Goal: Check status: Check status

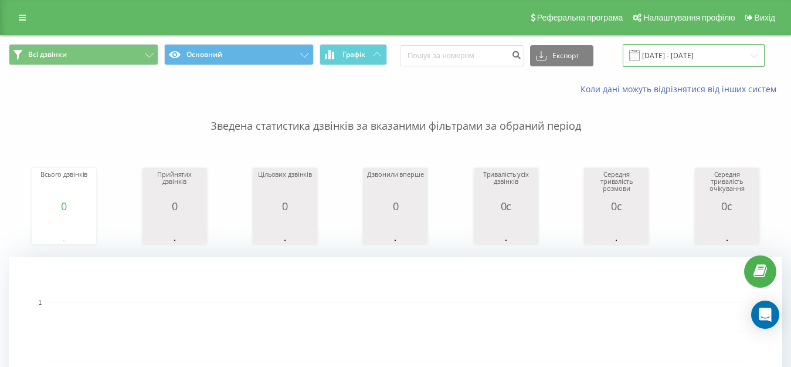
click at [675, 56] on input "[DATE] - [DATE]" at bounding box center [694, 55] width 142 height 23
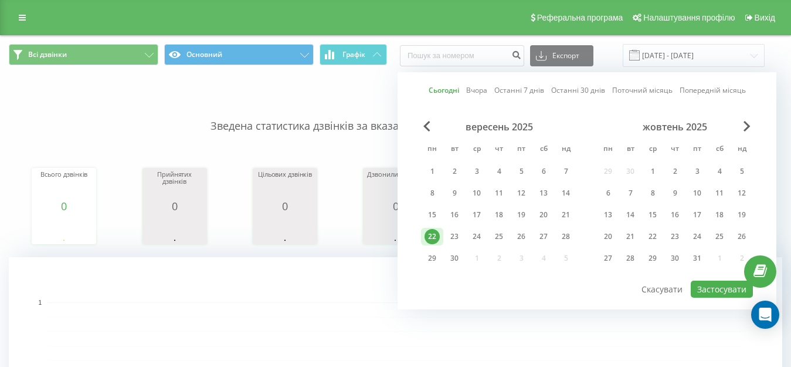
click at [429, 242] on div "22" at bounding box center [432, 236] width 15 height 15
click at [716, 288] on button "Застосувати" at bounding box center [722, 288] width 62 height 17
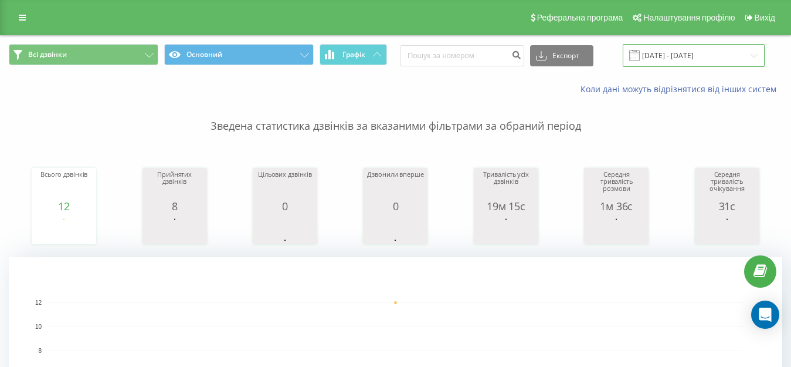
click at [708, 53] on input "[DATE] - [DATE]" at bounding box center [694, 55] width 142 height 23
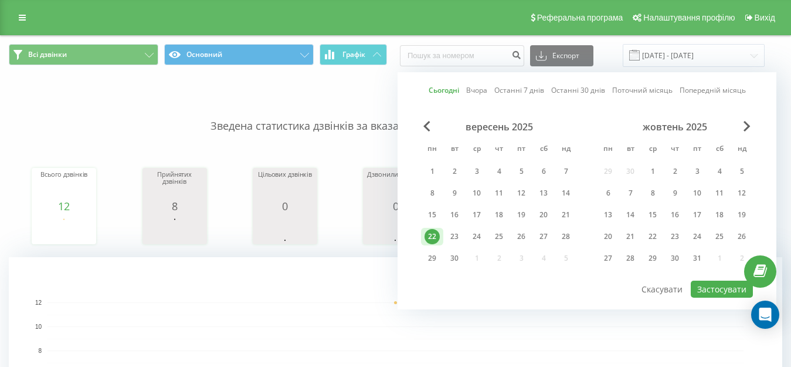
drag, startPoint x: 430, startPoint y: 234, endPoint x: 572, endPoint y: 261, distance: 144.5
click at [434, 235] on div "22" at bounding box center [432, 236] width 15 height 15
click at [716, 296] on button "Застосувати" at bounding box center [722, 288] width 62 height 17
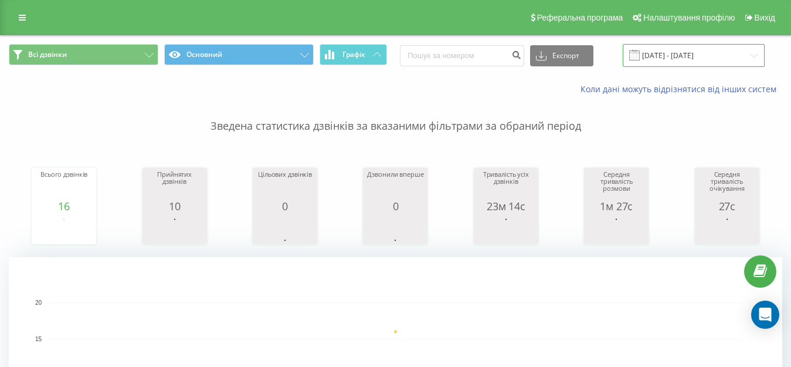
click at [687, 59] on input "[DATE] - [DATE]" at bounding box center [694, 55] width 142 height 23
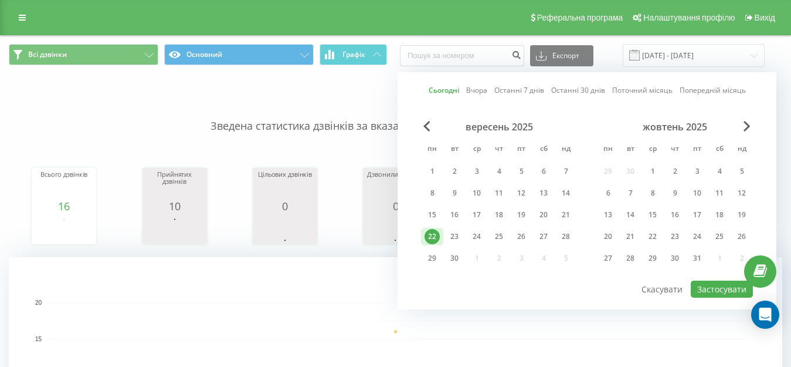
click at [433, 235] on div "22" at bounding box center [432, 236] width 15 height 15
click at [723, 289] on button "Застосувати" at bounding box center [722, 288] width 62 height 17
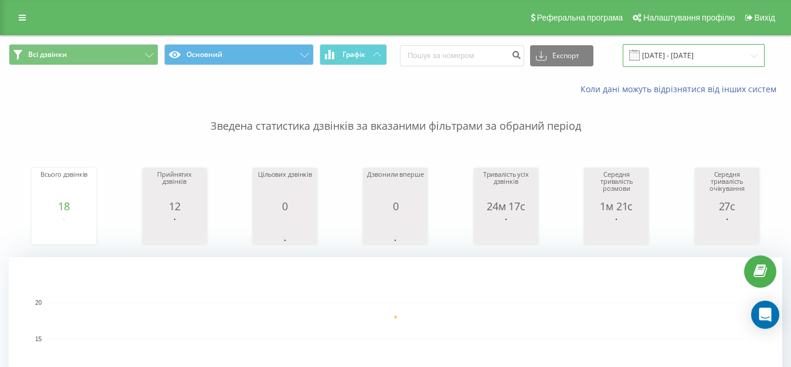
click at [678, 57] on input "[DATE] - [DATE]" at bounding box center [694, 55] width 142 height 23
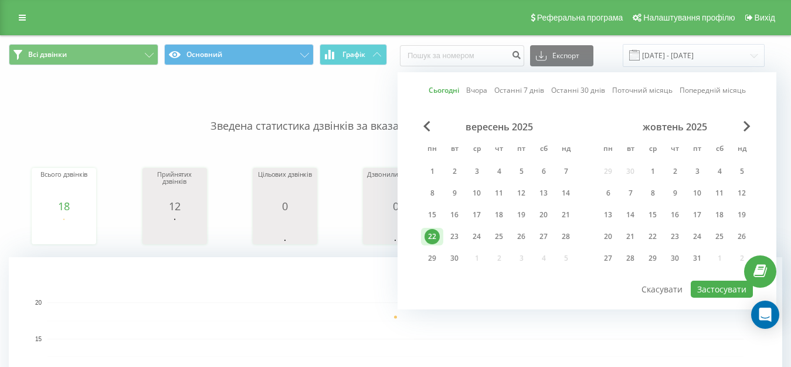
click at [432, 236] on div "22" at bounding box center [432, 236] width 15 height 15
click at [714, 291] on button "Застосувати" at bounding box center [722, 288] width 62 height 17
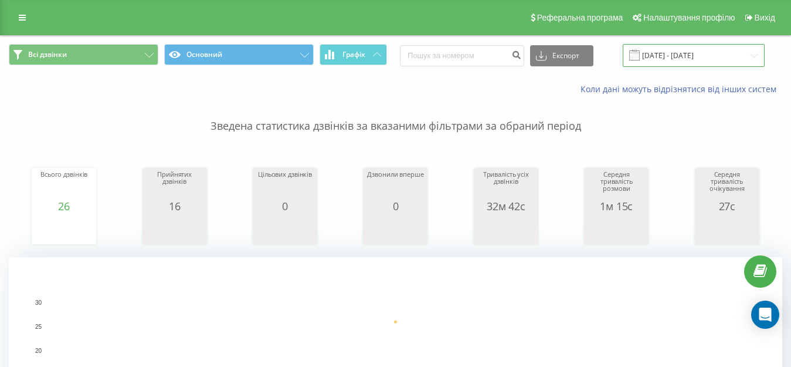
click at [673, 55] on input "[DATE] - [DATE]" at bounding box center [694, 55] width 142 height 23
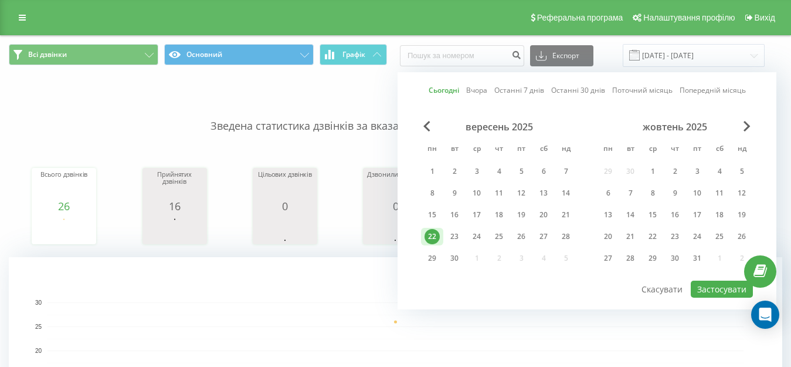
click at [432, 237] on div "22" at bounding box center [432, 236] width 15 height 15
click at [714, 288] on button "Застосувати" at bounding box center [722, 288] width 62 height 17
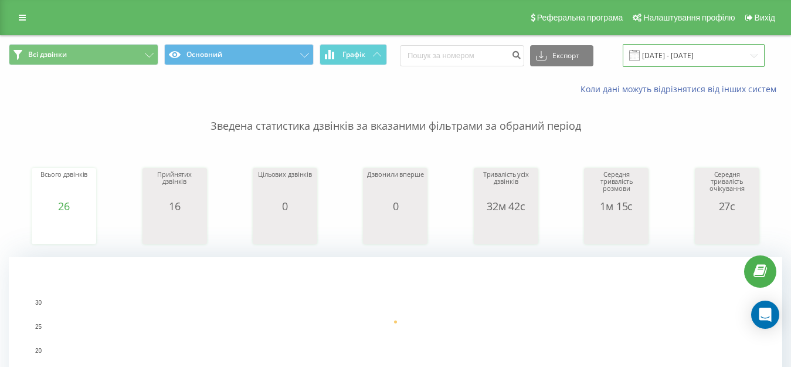
click at [671, 55] on input "[DATE] - [DATE]" at bounding box center [694, 55] width 142 height 23
click at [701, 60] on input "[DATE] - [DATE]" at bounding box center [694, 55] width 142 height 23
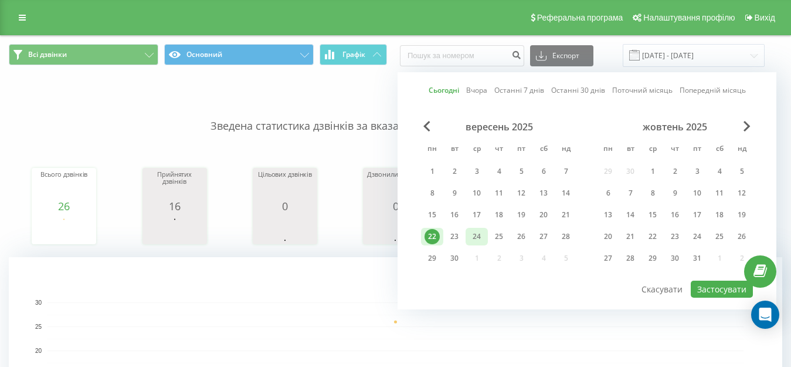
drag, startPoint x: 433, startPoint y: 234, endPoint x: 482, endPoint y: 235, distance: 49.3
click at [438, 233] on div "22" at bounding box center [432, 236] width 15 height 15
click at [699, 287] on button "Застосувати" at bounding box center [722, 288] width 62 height 17
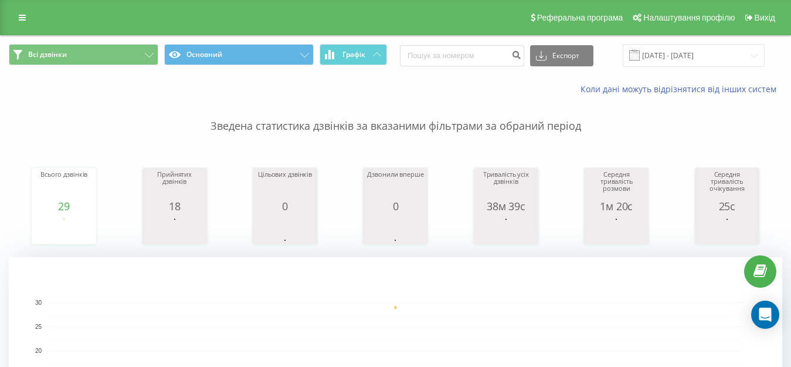
click at [716, 55] on input "[DATE] - [DATE]" at bounding box center [694, 55] width 142 height 23
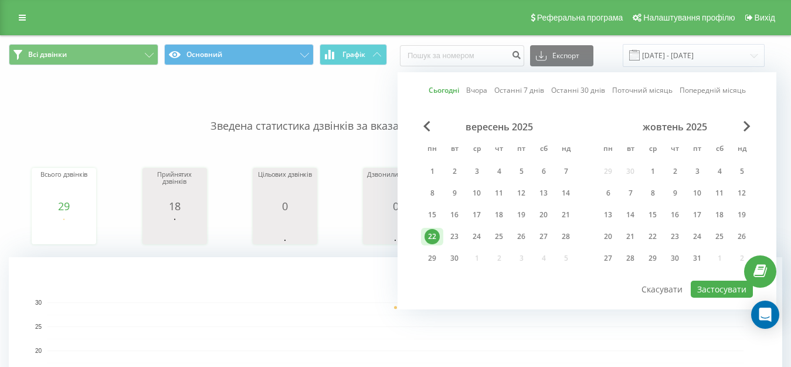
click at [431, 236] on div "22" at bounding box center [432, 236] width 15 height 15
click at [723, 287] on button "Застосувати" at bounding box center [722, 288] width 62 height 17
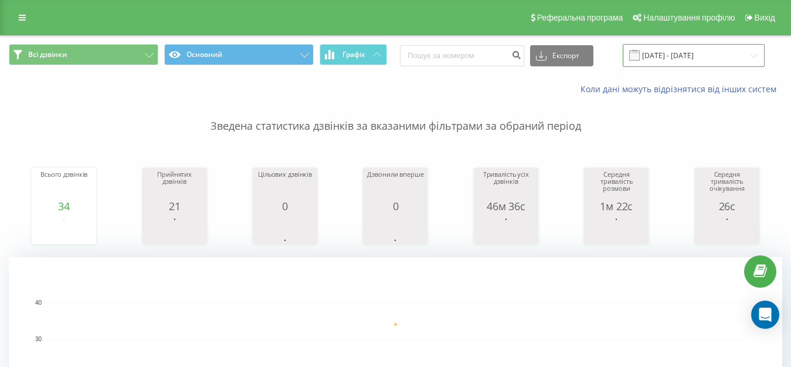
click at [689, 54] on input "[DATE] - [DATE]" at bounding box center [694, 55] width 142 height 23
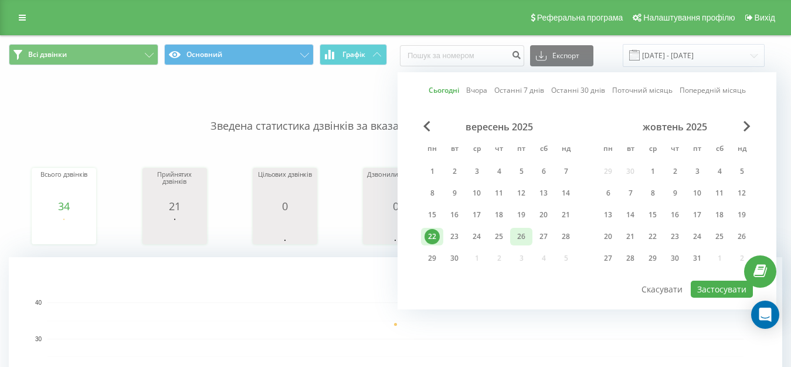
drag, startPoint x: 430, startPoint y: 235, endPoint x: 510, endPoint y: 243, distance: 80.8
click at [431, 235] on div "22" at bounding box center [432, 236] width 15 height 15
click at [707, 293] on button "Застосувати" at bounding box center [722, 288] width 62 height 17
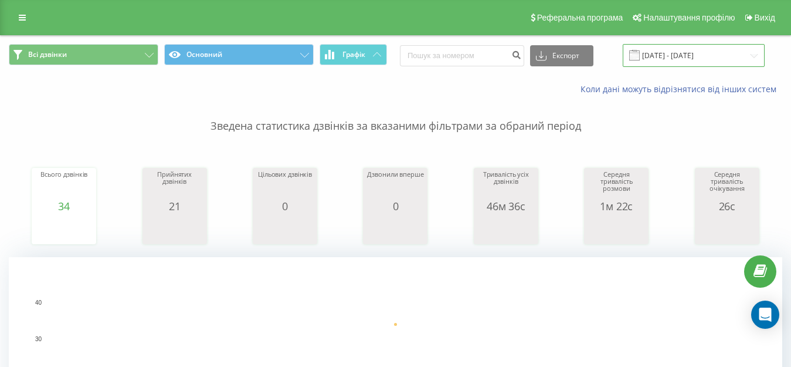
click at [706, 50] on input "[DATE] - [DATE]" at bounding box center [694, 55] width 142 height 23
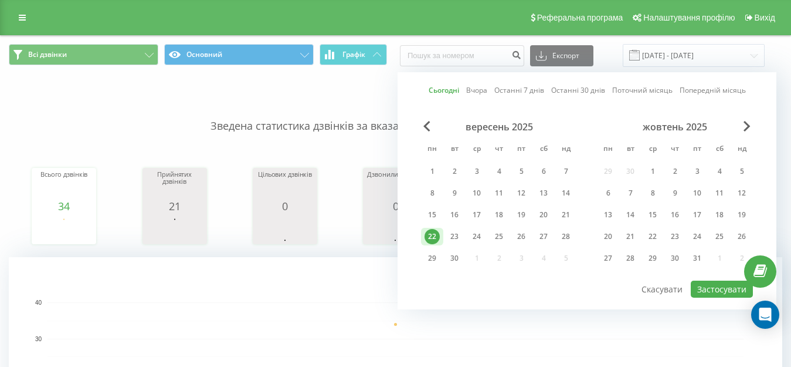
click at [433, 236] on div "22" at bounding box center [432, 236] width 15 height 15
drag, startPoint x: 727, startPoint y: 292, endPoint x: 704, endPoint y: 277, distance: 27.4
click at [727, 291] on button "Застосувати" at bounding box center [722, 288] width 62 height 17
click at [432, 238] on div "22" at bounding box center [432, 236] width 15 height 15
click at [724, 287] on button "Застосувати" at bounding box center [722, 288] width 62 height 17
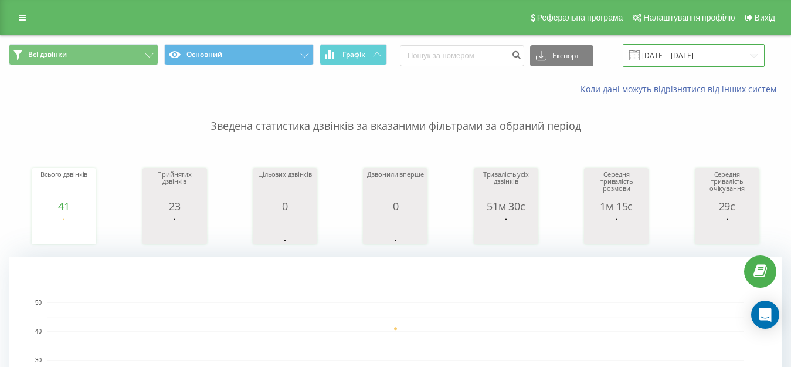
click at [673, 56] on input "[DATE] - [DATE]" at bounding box center [694, 55] width 142 height 23
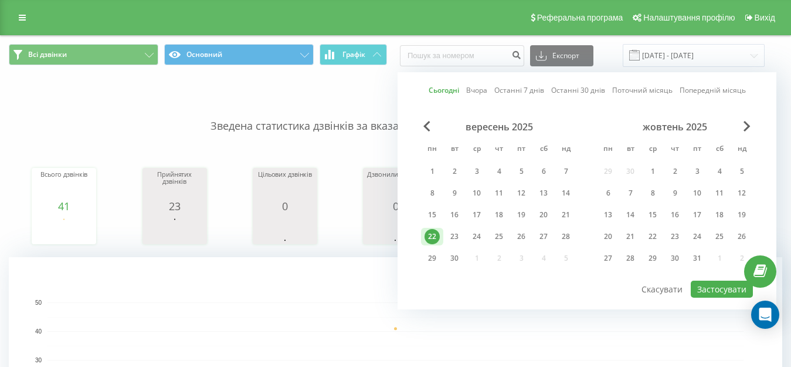
drag, startPoint x: 304, startPoint y: 306, endPoint x: 346, endPoint y: 23, distance: 285.8
click at [310, 278] on icon "[DATE] 0 10 20 30 40 50" at bounding box center [396, 374] width 774 height 235
